Goal: Find specific page/section: Find specific page/section

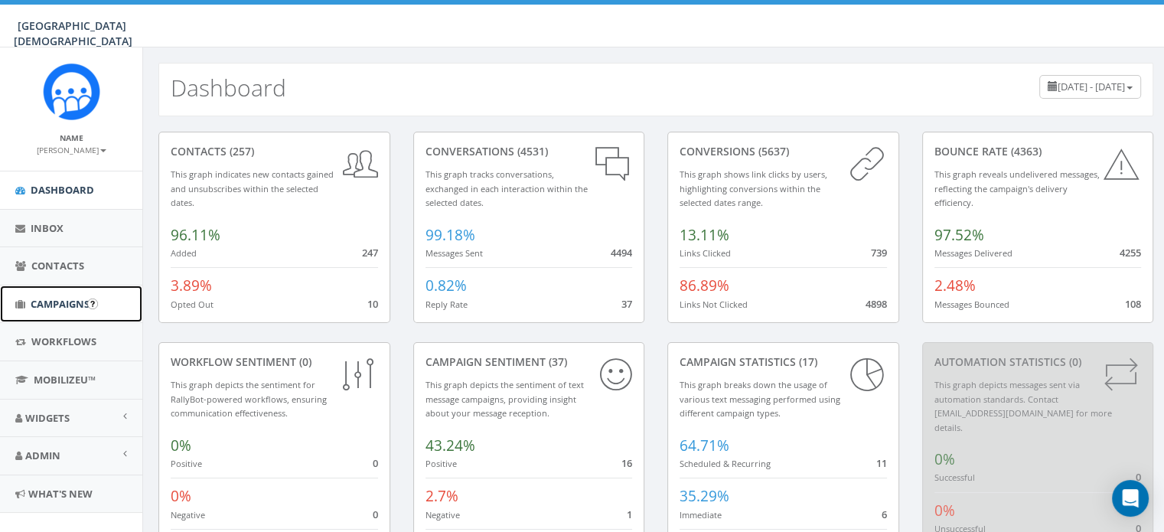
click at [46, 301] on span "Campaigns" at bounding box center [60, 304] width 59 height 14
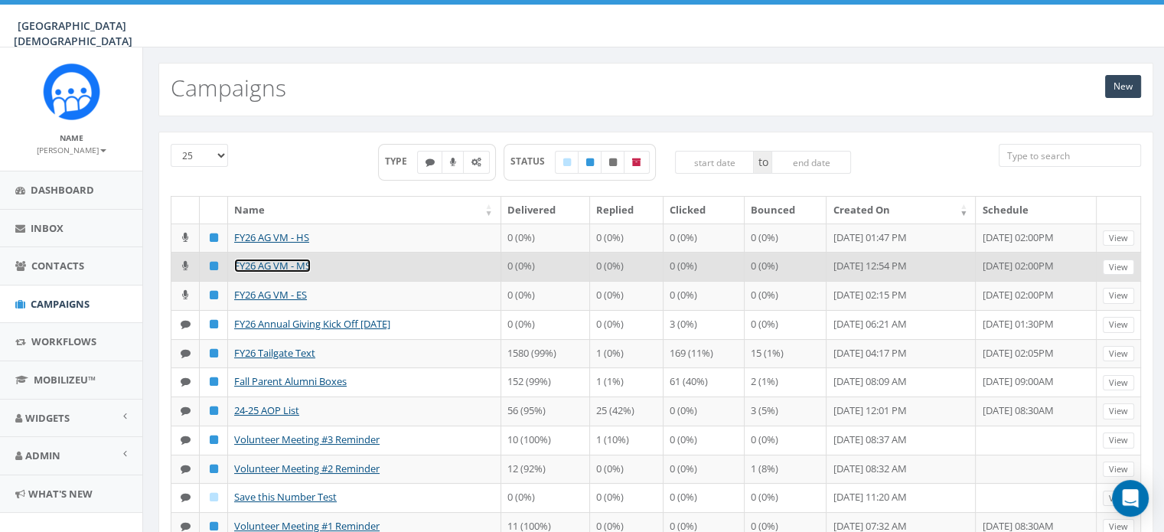
click at [294, 265] on link "FY26 AG VM - MS" at bounding box center [272, 266] width 77 height 14
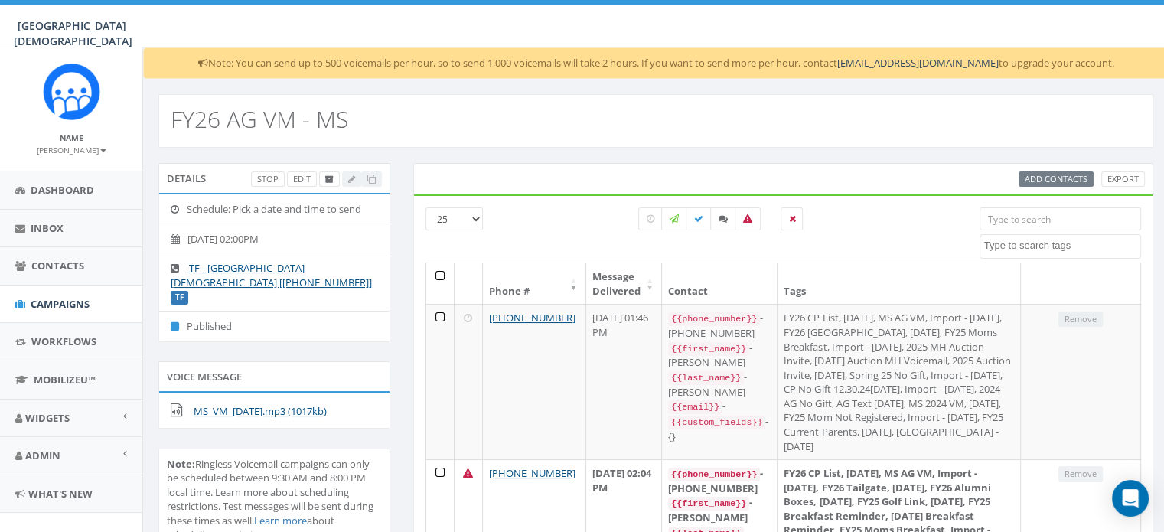
click at [1077, 220] on input "search" at bounding box center [1059, 218] width 161 height 23
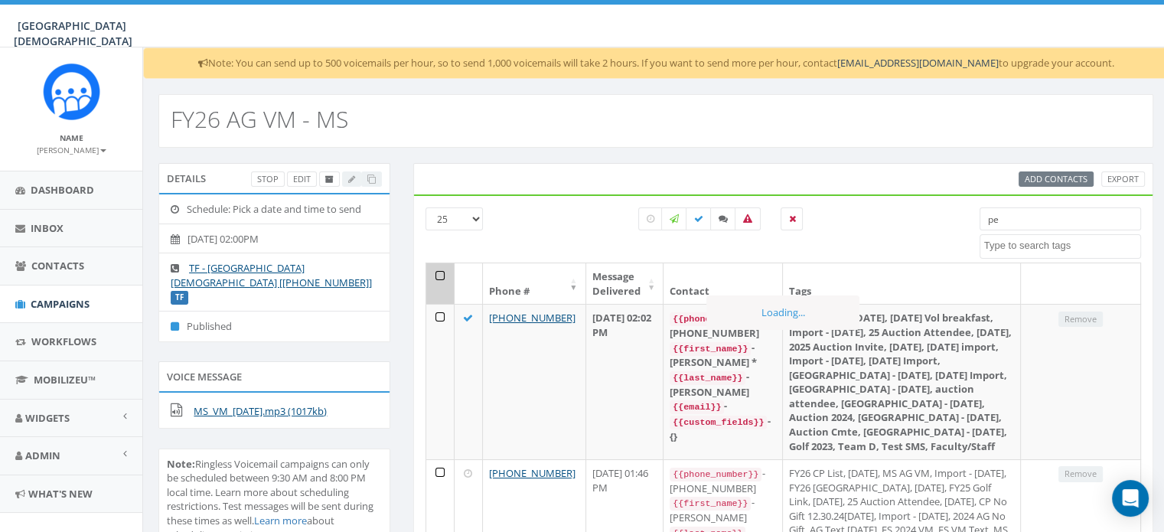
type input "p"
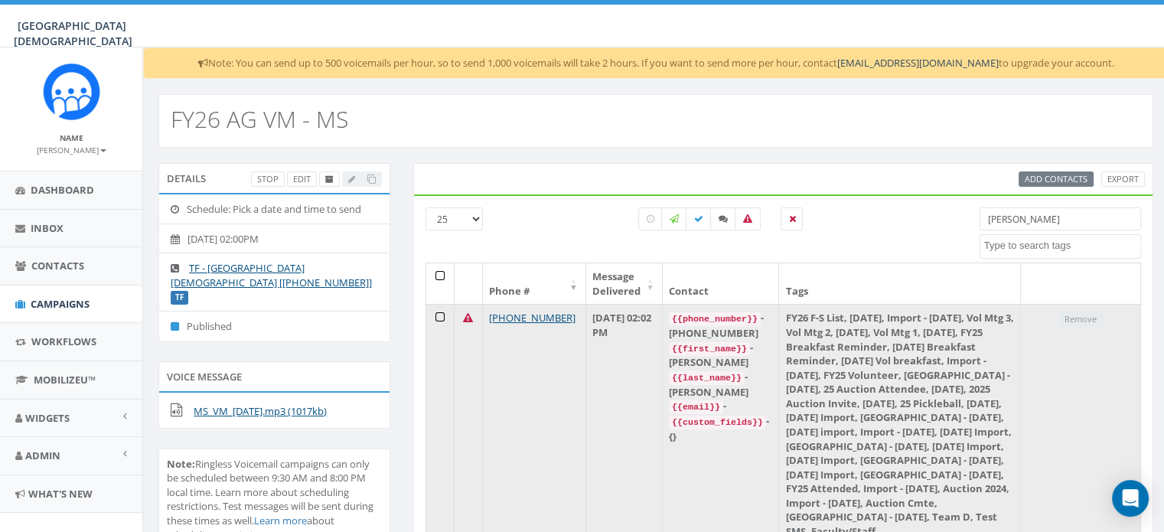
type input "jones"
click at [468, 321] on icon at bounding box center [468, 318] width 10 height 10
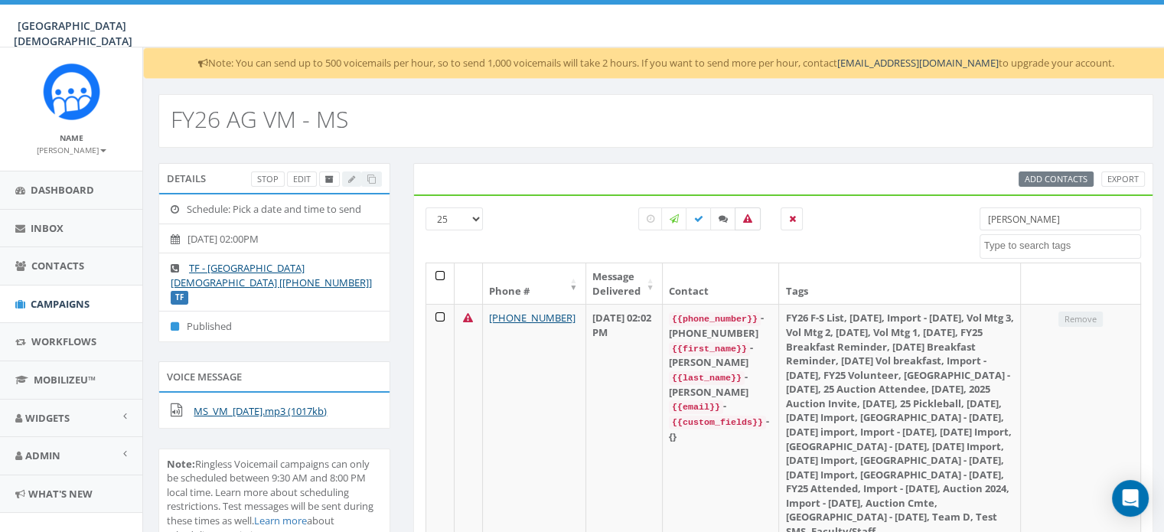
click at [747, 223] on label at bounding box center [747, 218] width 26 height 23
checkbox input "false"
click at [1037, 220] on input "[PERSON_NAME]" at bounding box center [1059, 218] width 161 height 23
click at [43, 303] on span "Campaigns" at bounding box center [60, 304] width 59 height 14
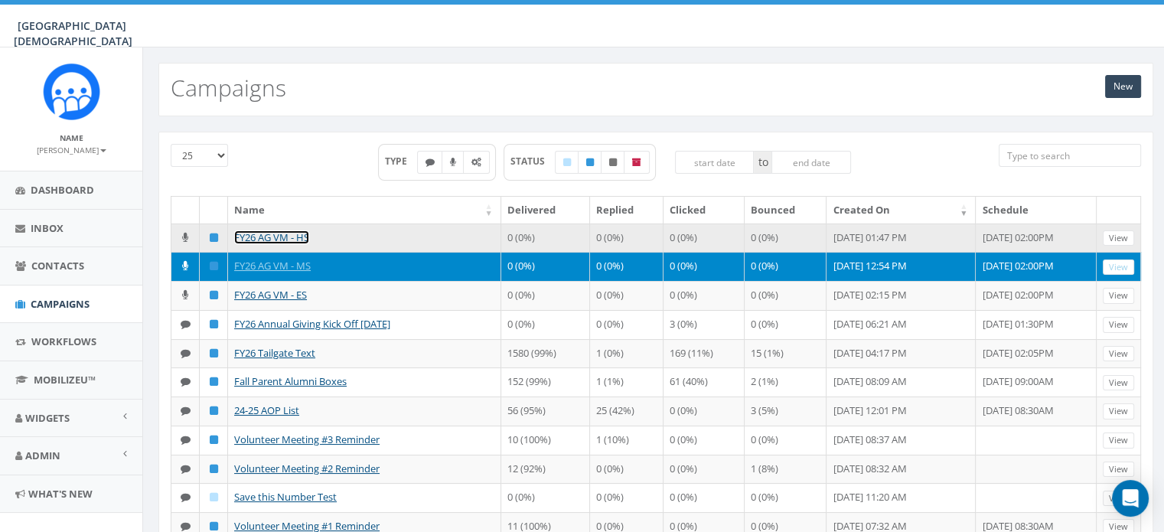
click at [285, 232] on link "FY26 AG VM - HS" at bounding box center [271, 237] width 75 height 14
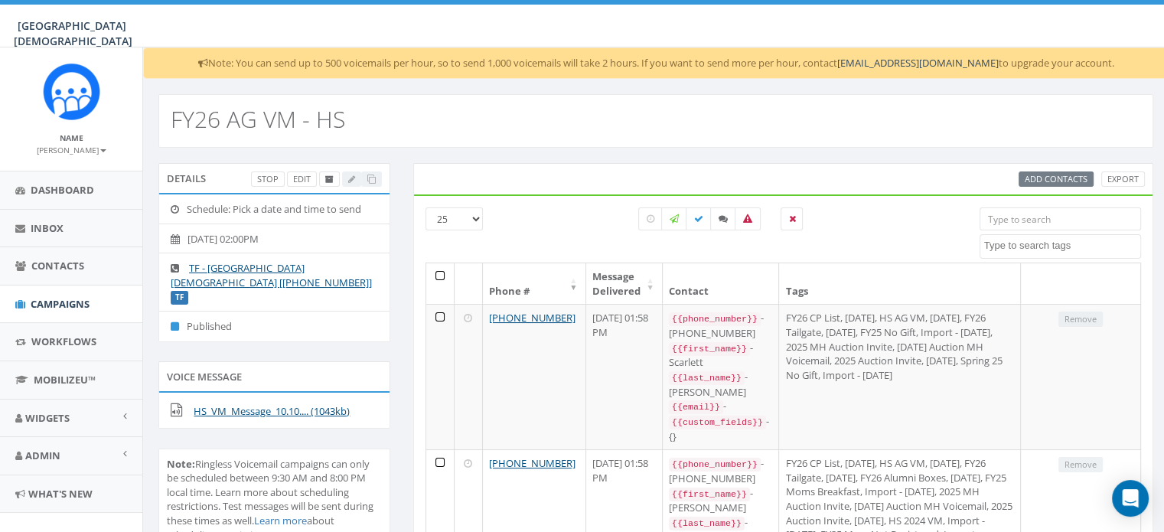
click at [1041, 215] on input "search" at bounding box center [1059, 218] width 161 height 23
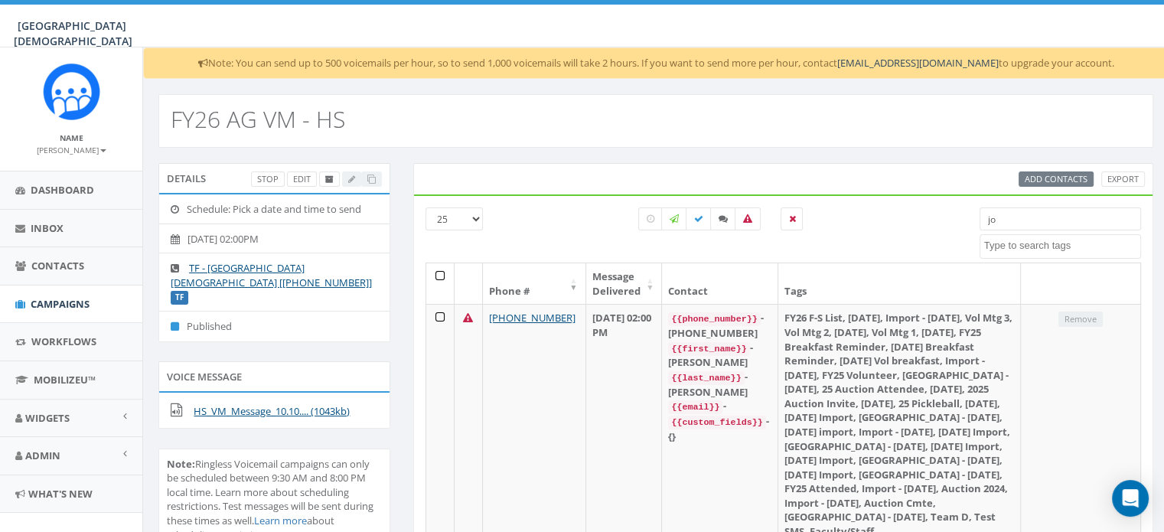
type input "j"
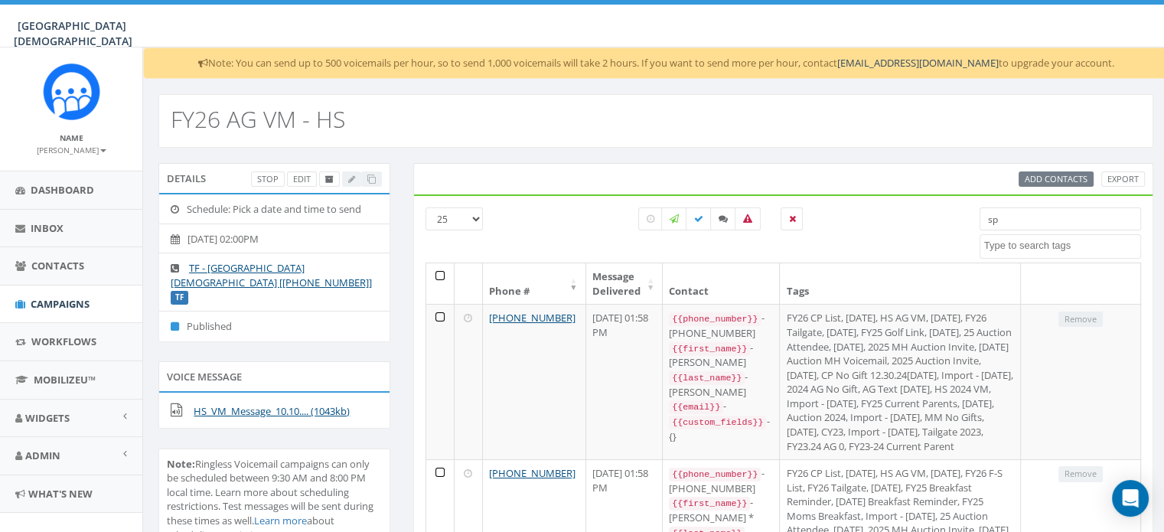
type input "s"
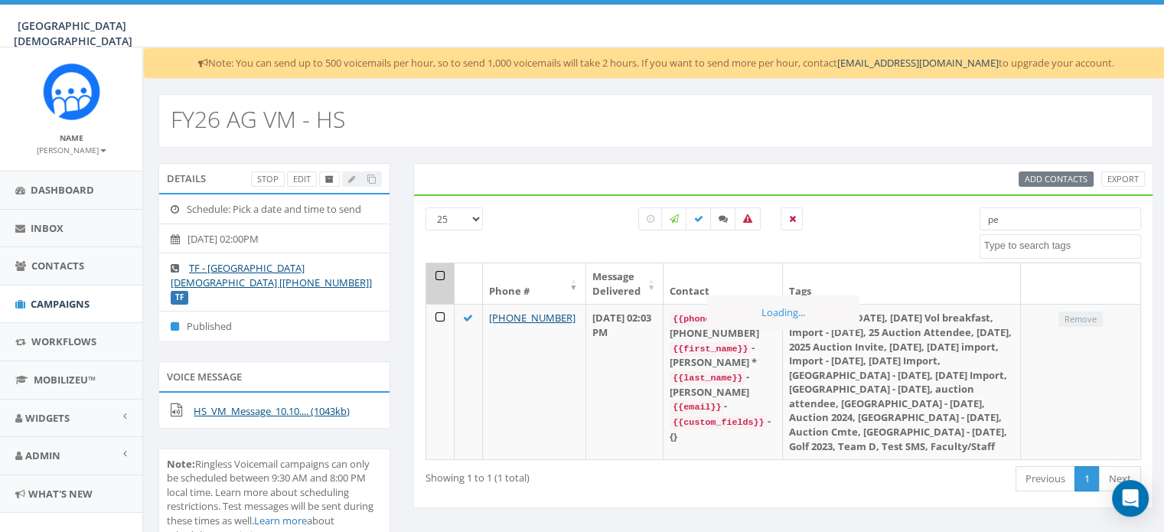
type input "p"
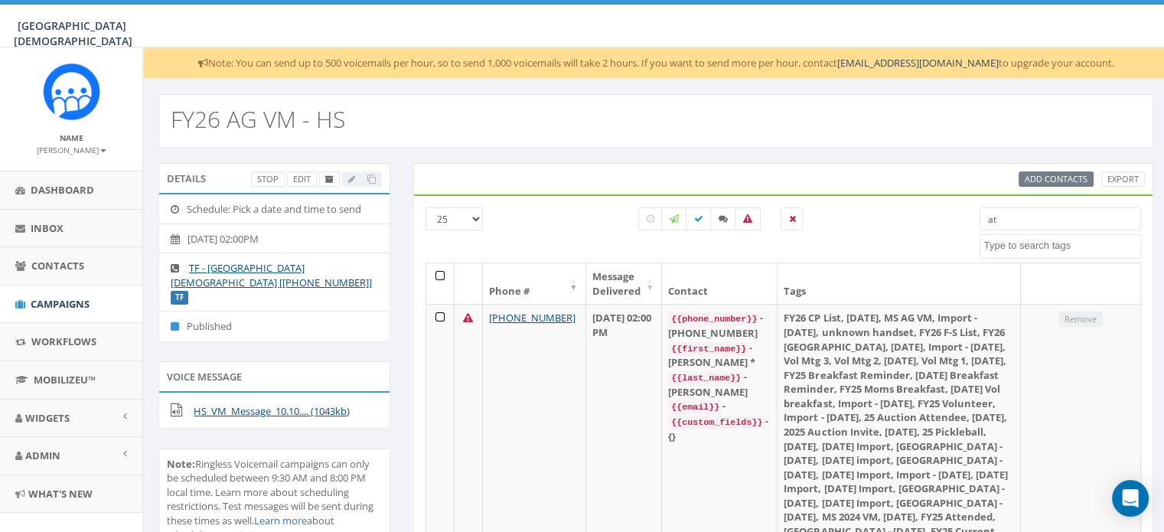
type input "a"
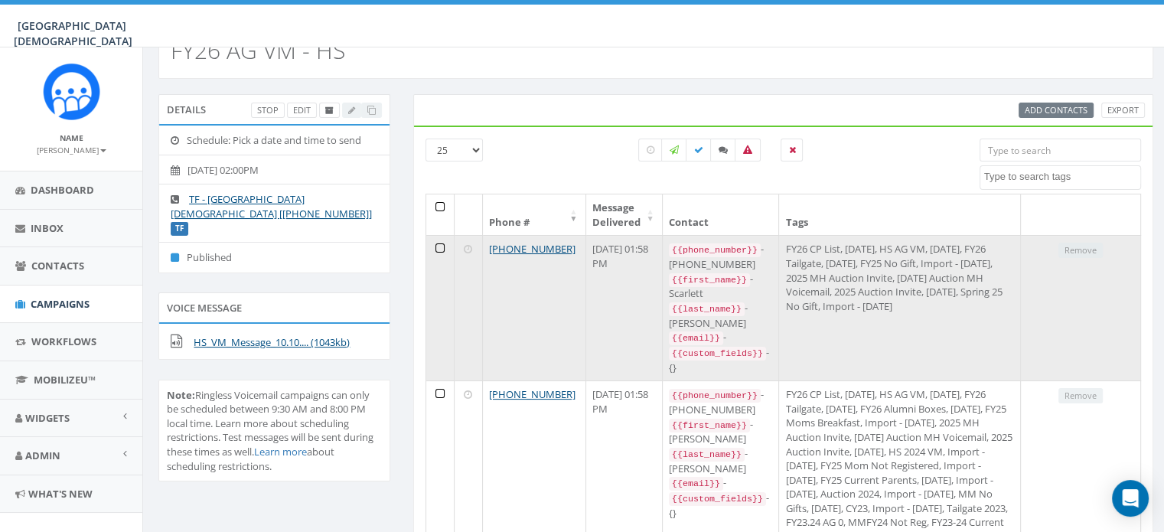
scroll to position [93, 0]
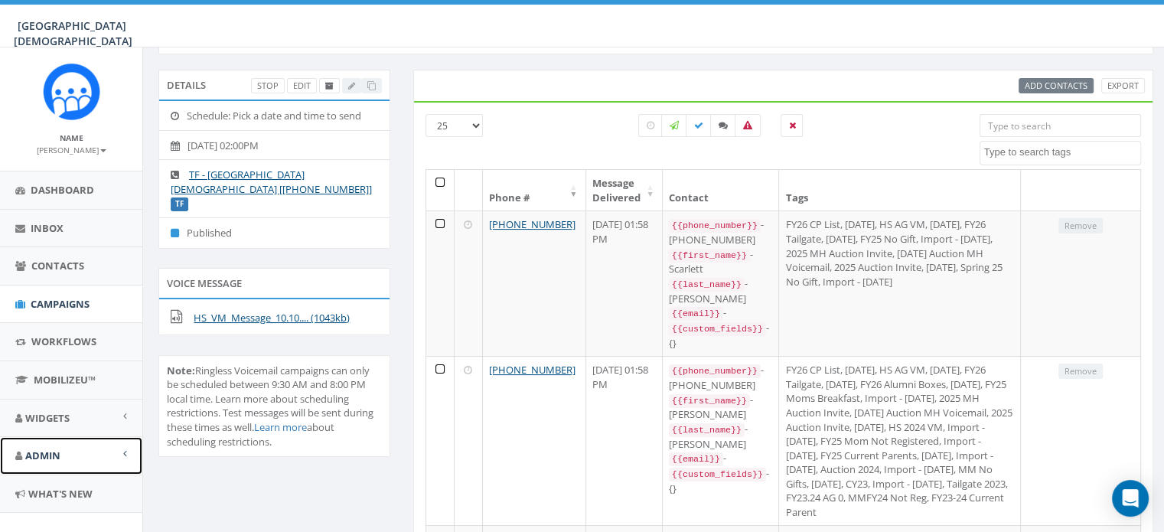
click at [60, 457] on span "Admin" at bounding box center [42, 455] width 35 height 14
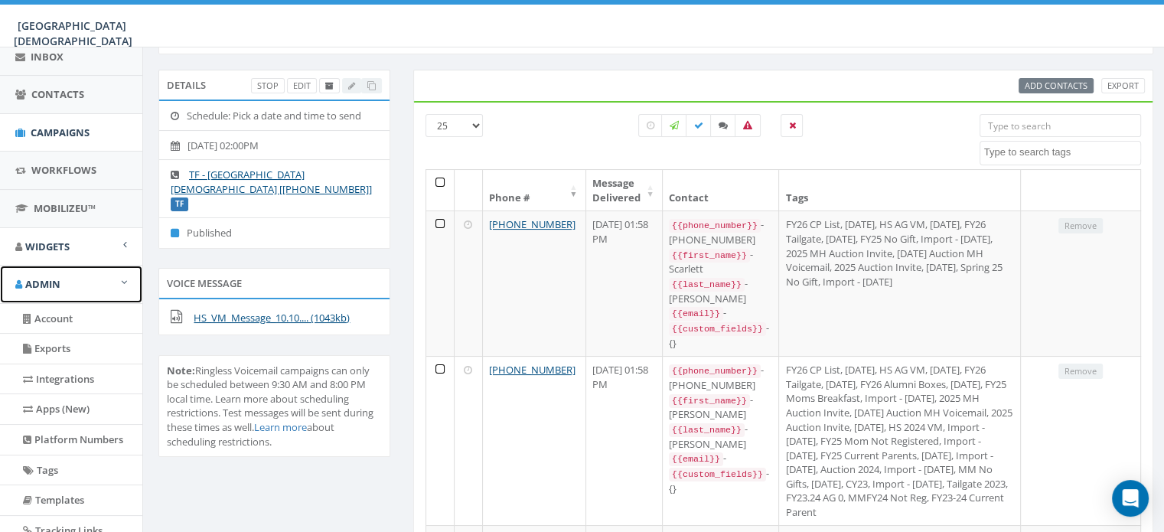
scroll to position [177, 0]
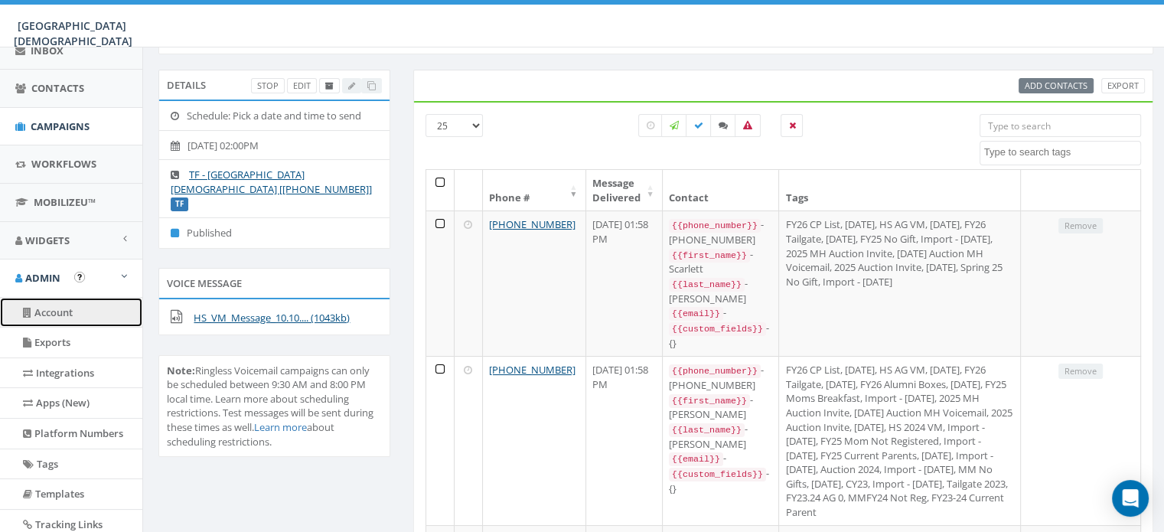
click at [55, 317] on link "Account" at bounding box center [71, 313] width 142 height 30
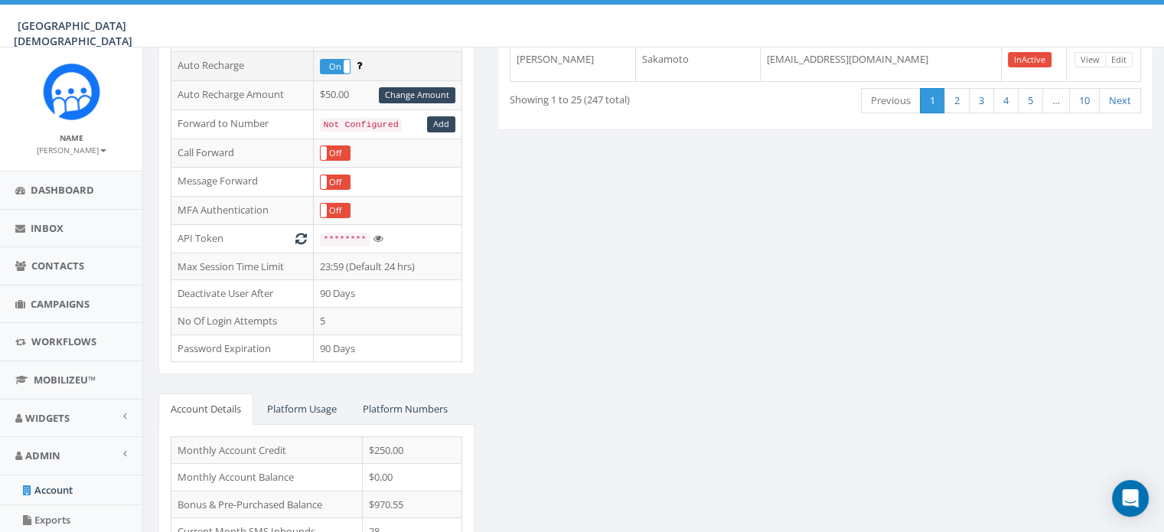
scroll to position [372, 0]
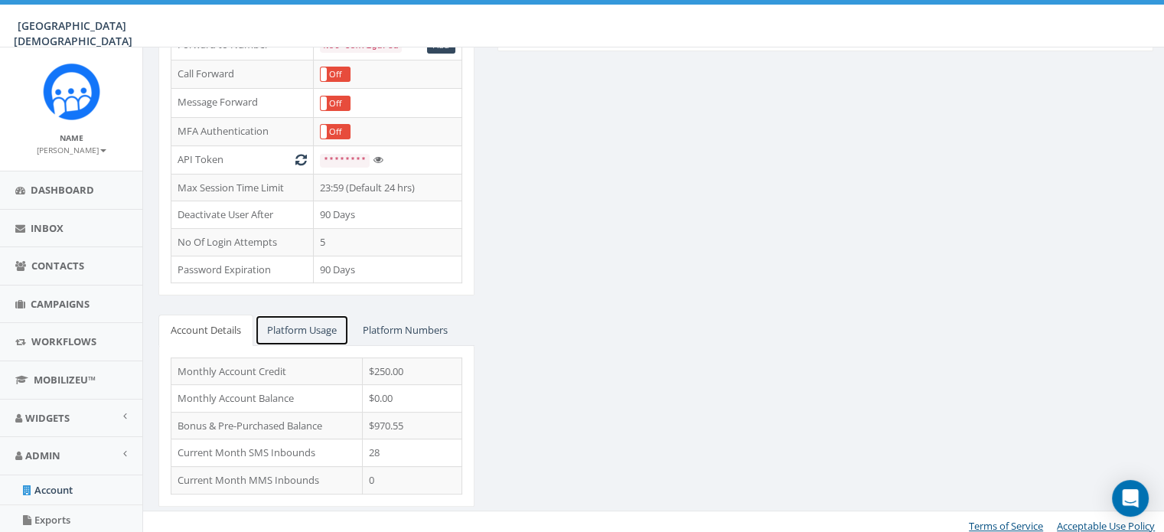
click at [295, 318] on link "Platform Usage" at bounding box center [302, 329] width 94 height 31
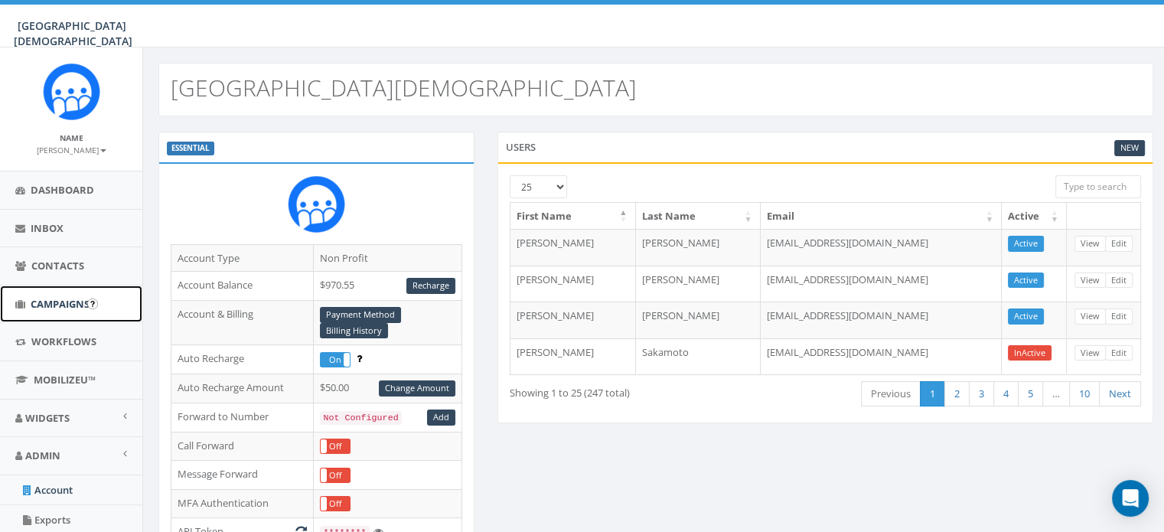
click at [41, 303] on span "Campaigns" at bounding box center [60, 304] width 59 height 14
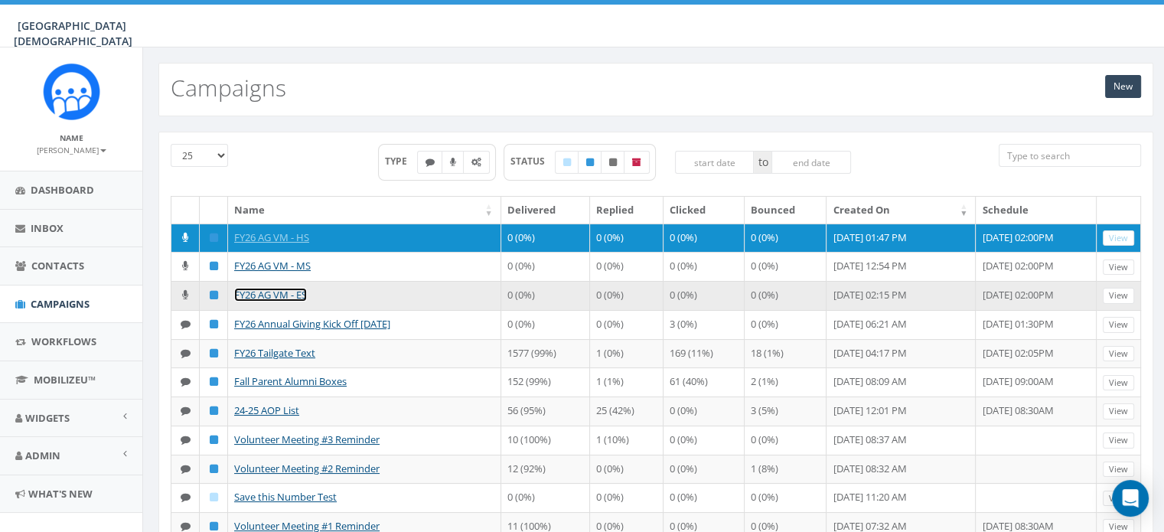
click at [257, 293] on link "FY26 AG VM - ES" at bounding box center [270, 295] width 73 height 14
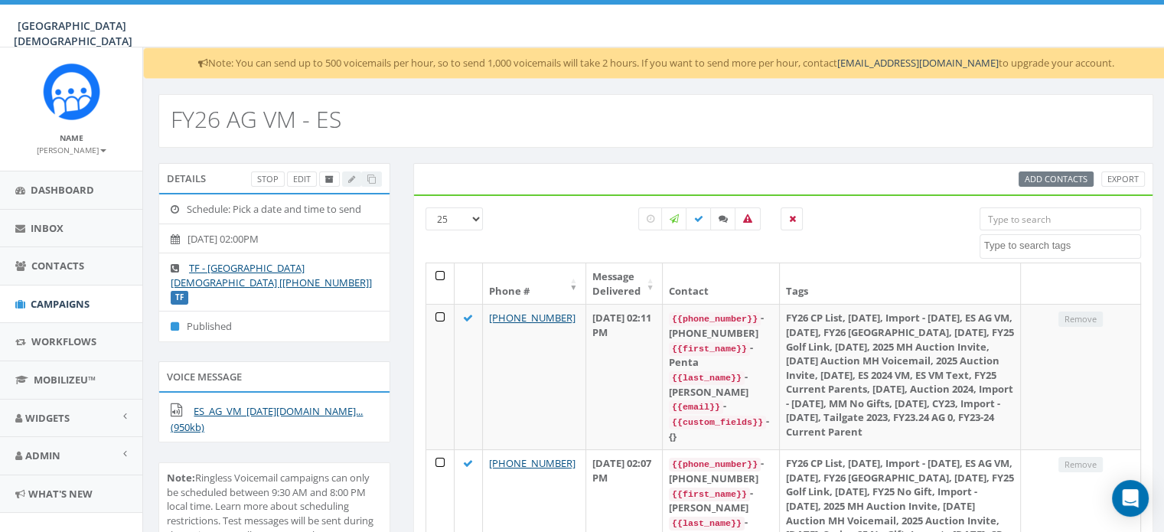
click at [1042, 212] on input "search" at bounding box center [1059, 218] width 161 height 23
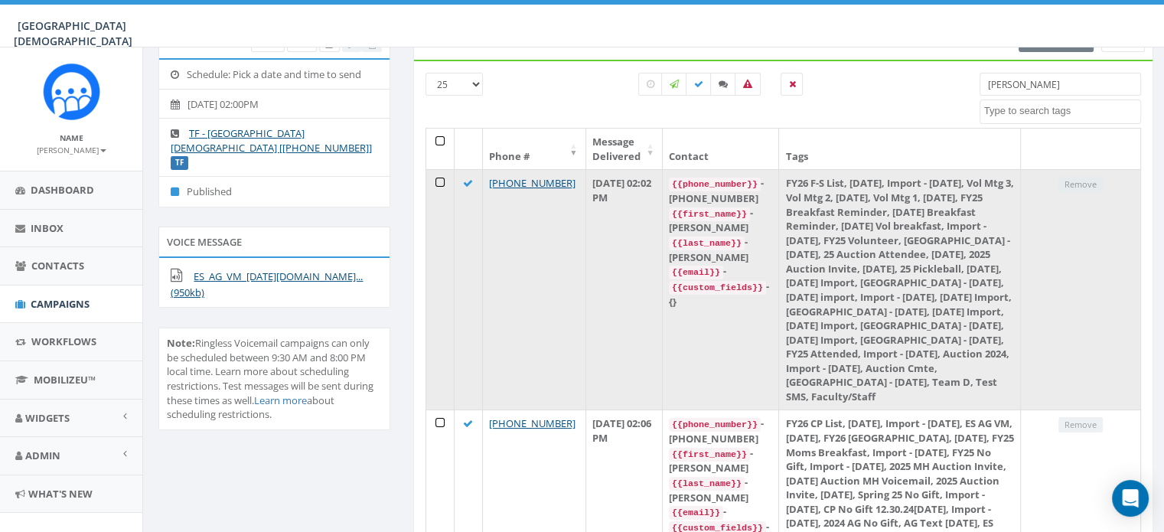
scroll to position [131, 0]
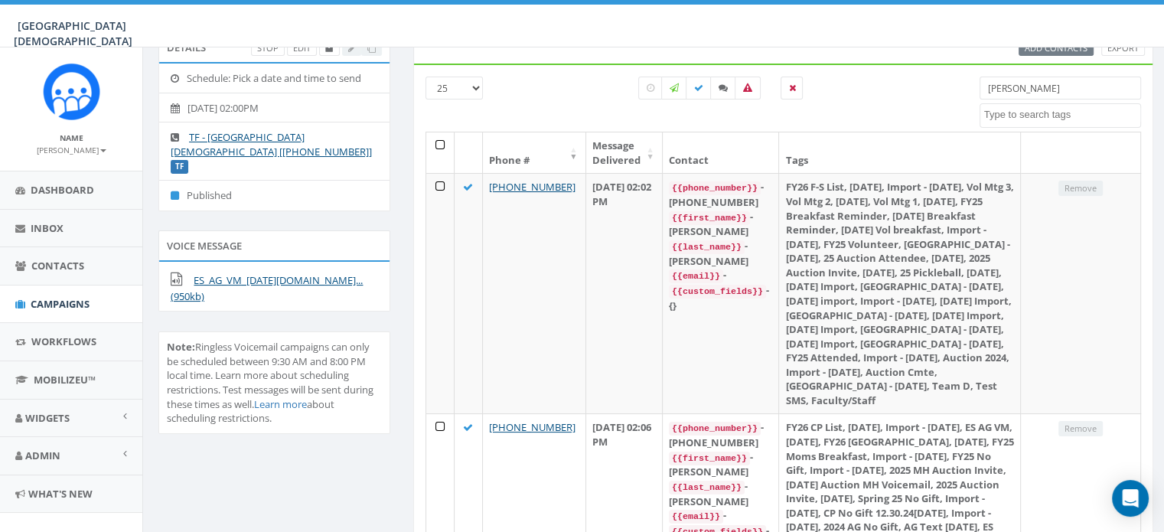
type input "[PERSON_NAME]"
click at [54, 307] on span "Campaigns" at bounding box center [60, 304] width 59 height 14
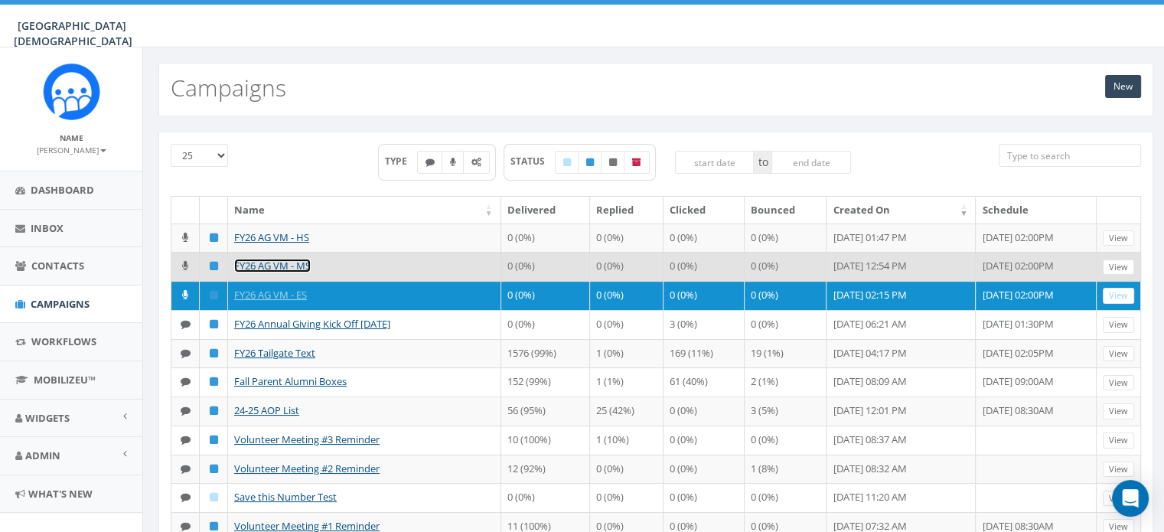
click at [306, 259] on link "FY26 AG VM - MS" at bounding box center [272, 266] width 77 height 14
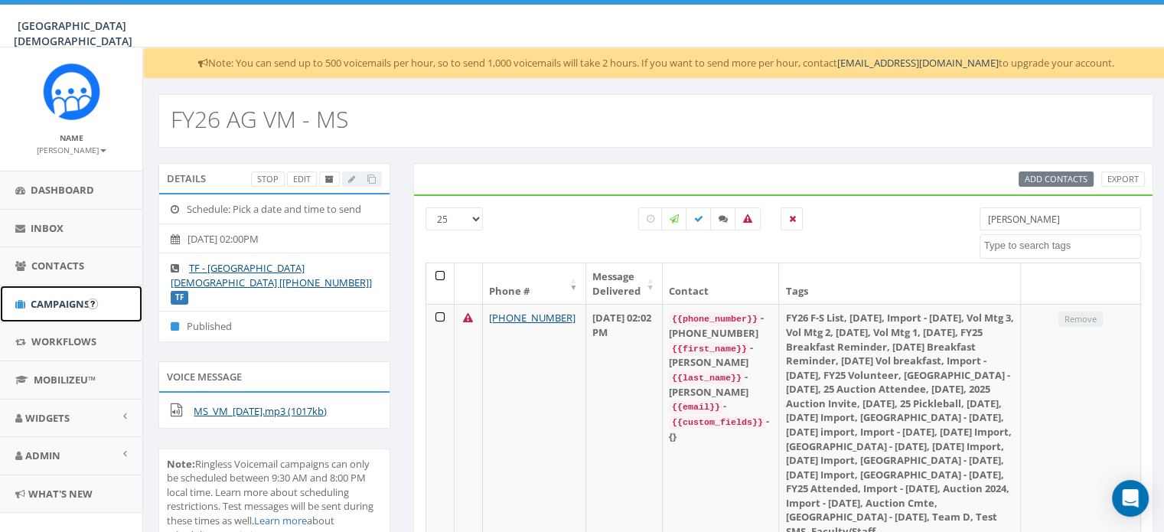
click at [57, 302] on span "Campaigns" at bounding box center [60, 304] width 59 height 14
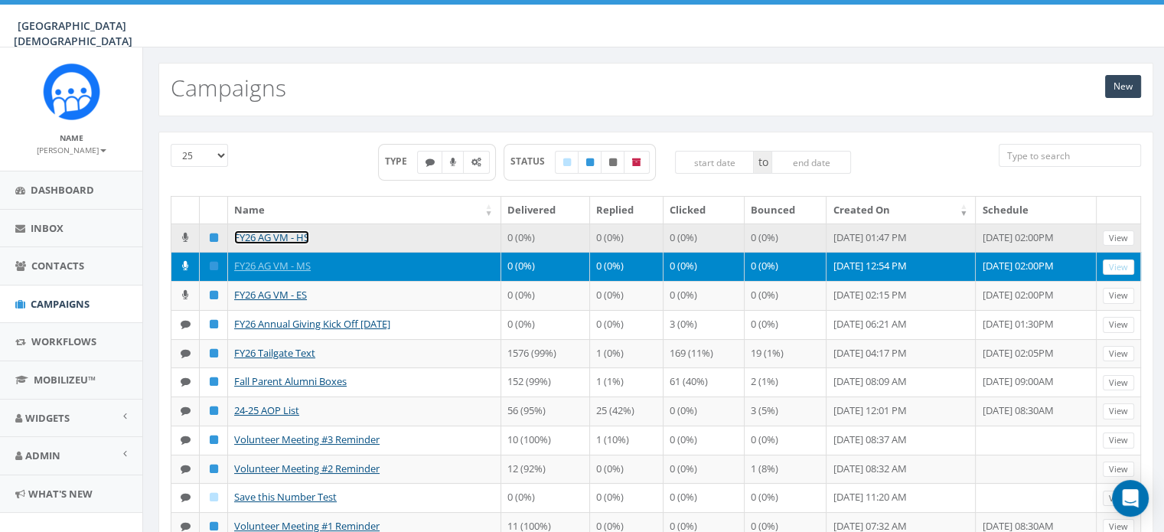
click at [275, 233] on link "FY26 AG VM - HS" at bounding box center [271, 237] width 75 height 14
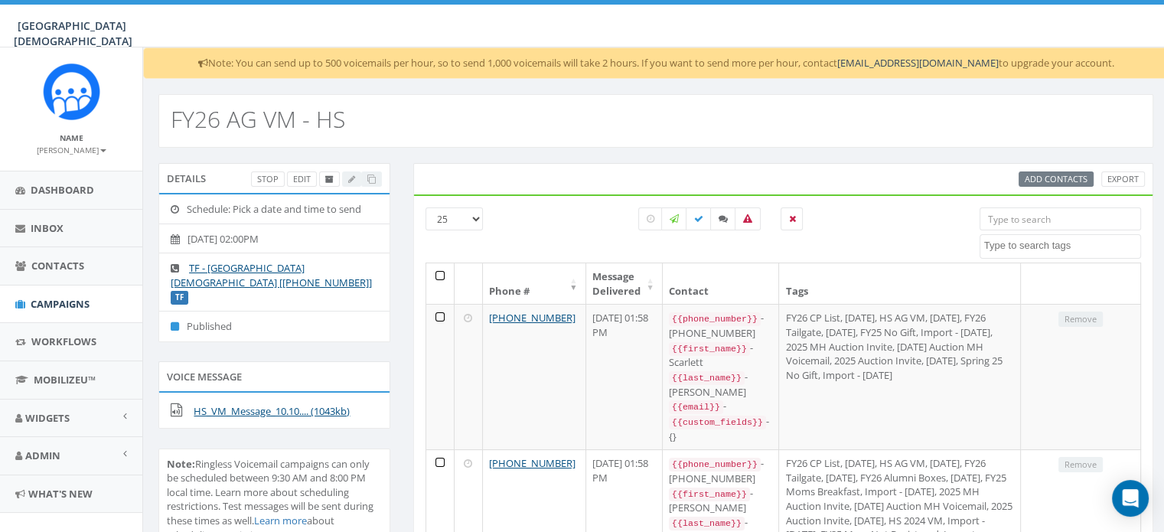
click at [1026, 216] on input "search" at bounding box center [1059, 218] width 161 height 23
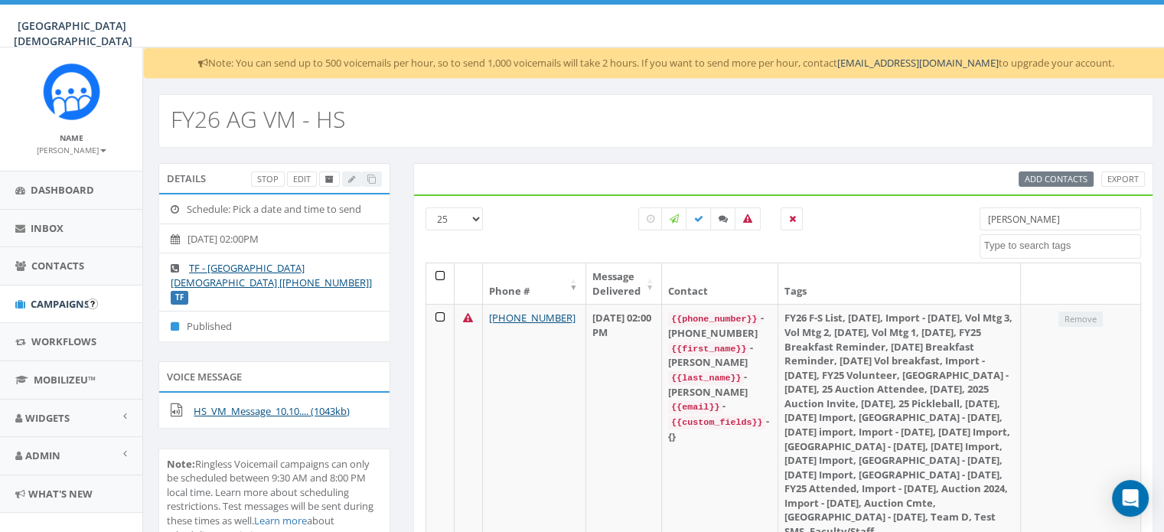
type input "jones"
click at [58, 304] on span "Campaigns" at bounding box center [60, 304] width 59 height 14
